Goal: Answer question/provide support

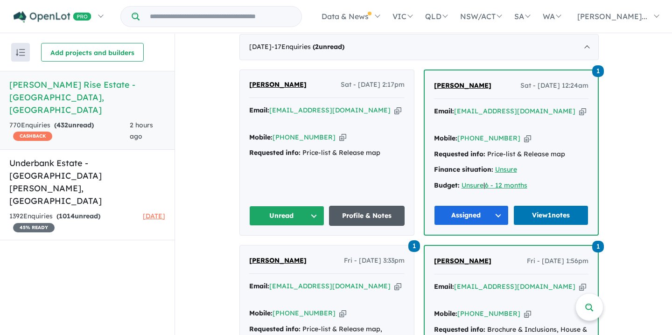
scroll to position [370, 0]
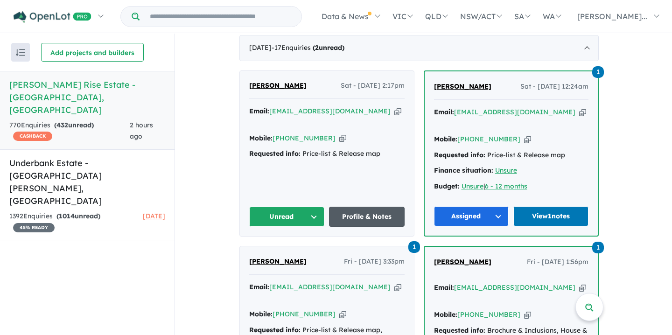
click at [366, 207] on link "Profile & Notes" at bounding box center [367, 217] width 76 height 20
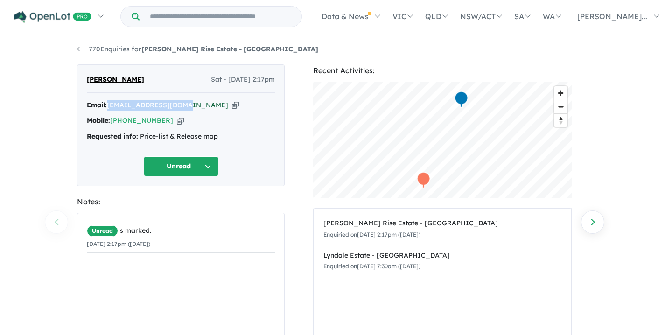
drag, startPoint x: 109, startPoint y: 104, endPoint x: 184, endPoint y: 105, distance: 75.6
click at [188, 106] on div "Email: [EMAIL_ADDRESS][DOMAIN_NAME] Copied!" at bounding box center [181, 105] width 188 height 11
copy a%20Taylors%20Rise%20Estate%20-%20Deanside"] "[EMAIL_ADDRESS][DOMAIN_NAME]"
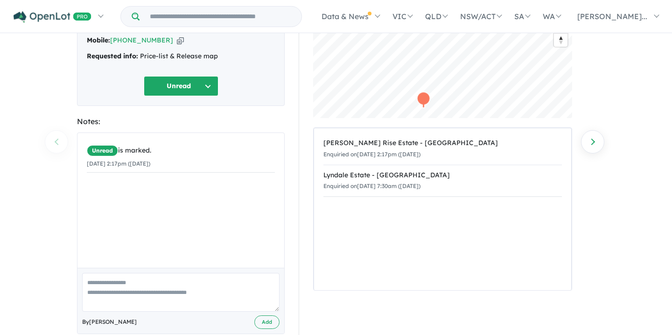
scroll to position [98, 0]
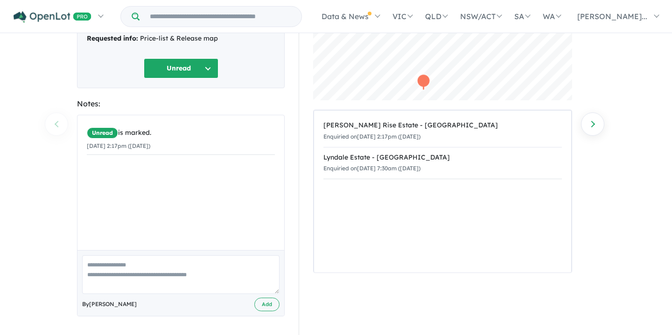
click at [89, 265] on textarea at bounding box center [180, 274] width 197 height 39
paste textarea "**********"
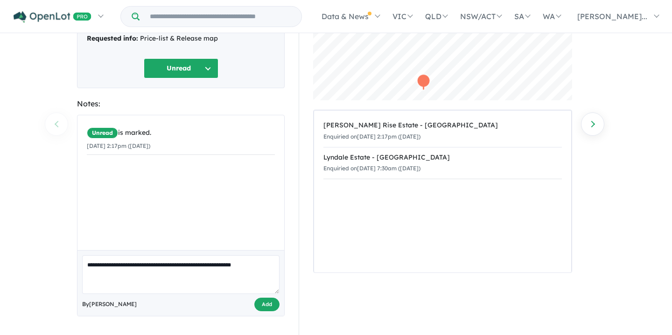
type textarea "**********"
click at [267, 305] on button "Add" at bounding box center [266, 305] width 25 height 14
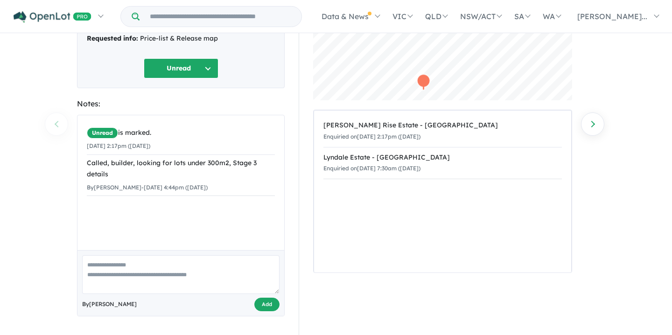
click at [207, 63] on button "Unread" at bounding box center [181, 68] width 75 height 20
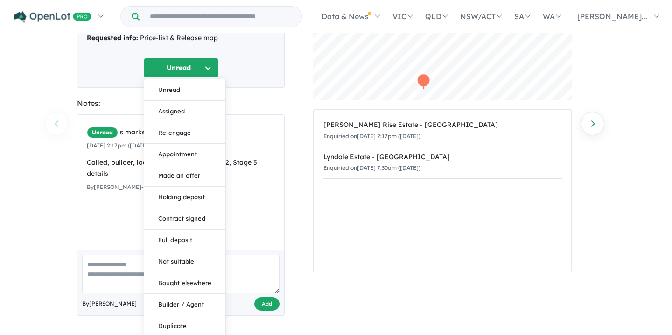
click at [174, 110] on button "Assigned" at bounding box center [184, 111] width 81 height 21
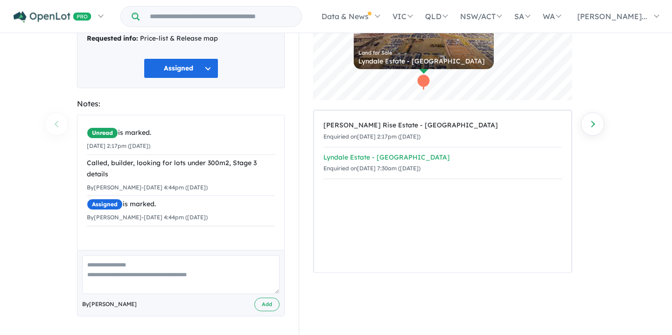
scroll to position [97, 0]
